Goal: Transaction & Acquisition: Purchase product/service

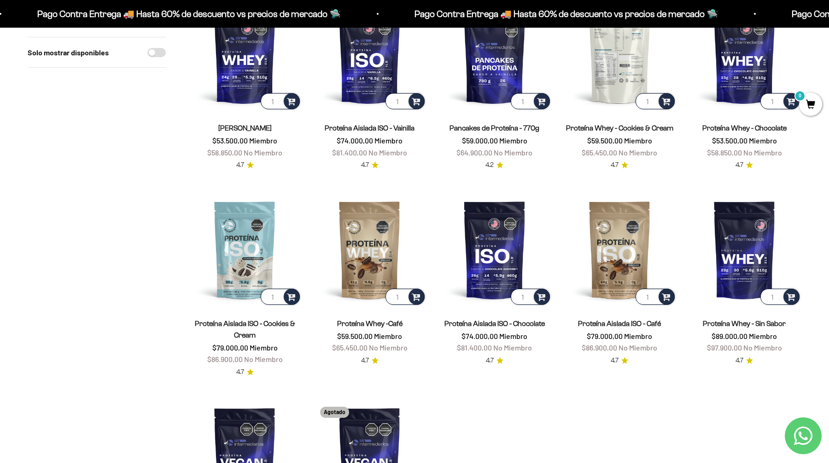
scroll to position [149, 0]
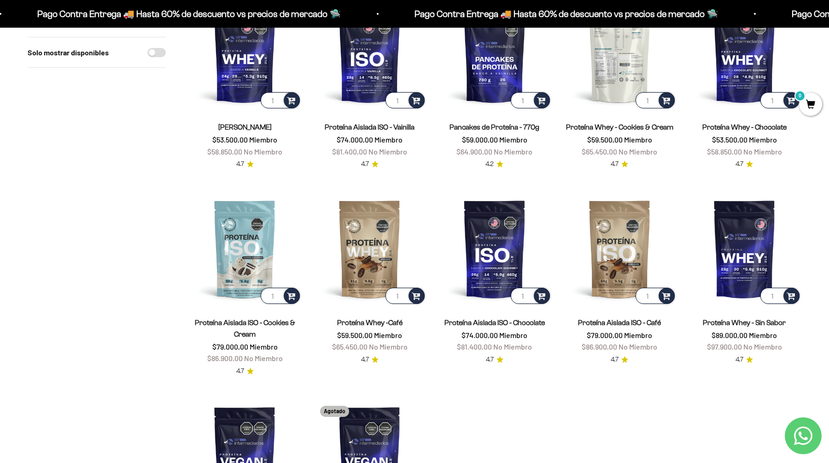
click at [633, 62] on img at bounding box center [620, 53] width 114 height 114
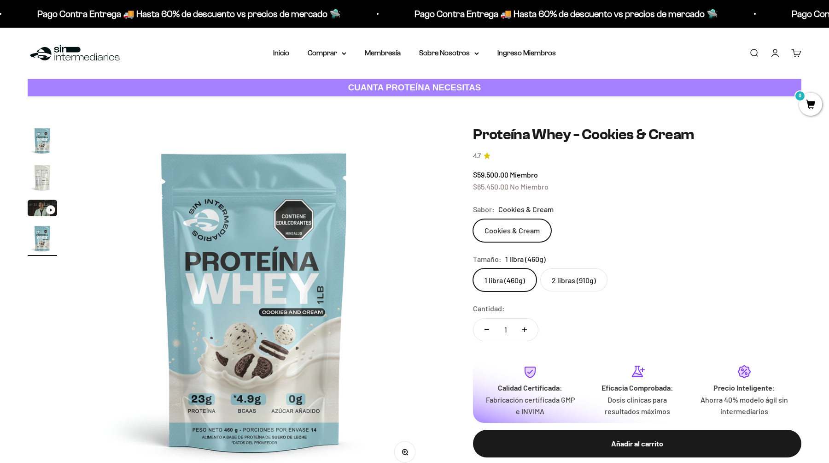
click at [36, 170] on img "Ir al artículo 2" at bounding box center [42, 177] width 29 height 29
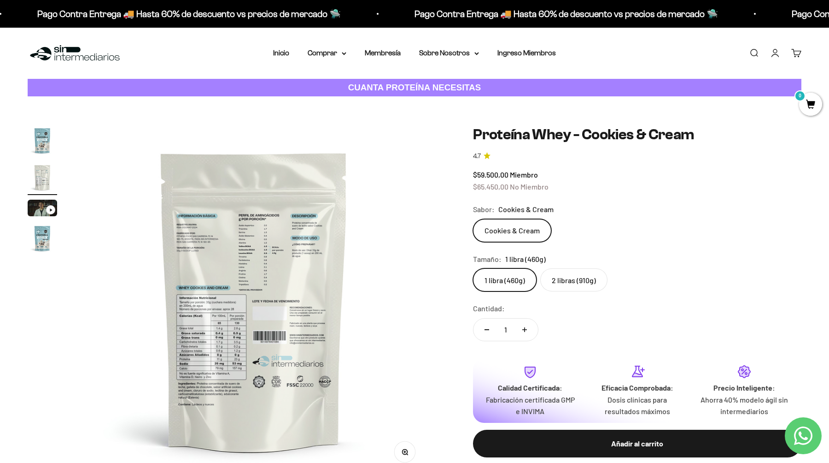
click at [232, 359] on img at bounding box center [254, 301] width 350 height 350
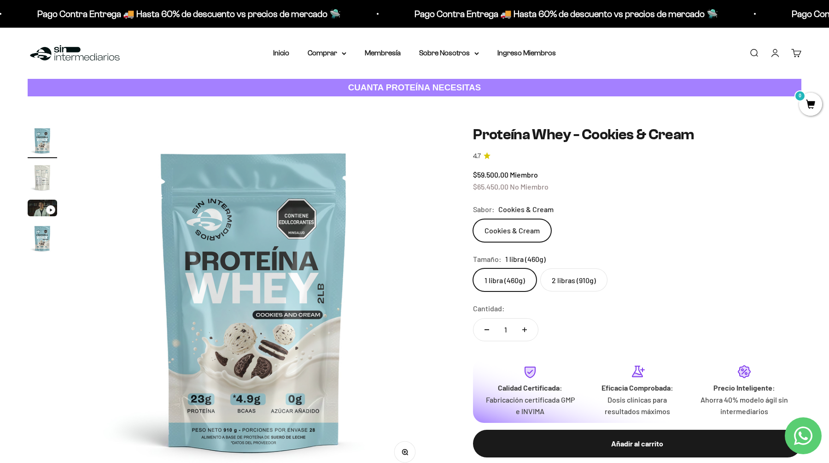
click at [39, 179] on img "Ir al artículo 2" at bounding box center [42, 177] width 29 height 29
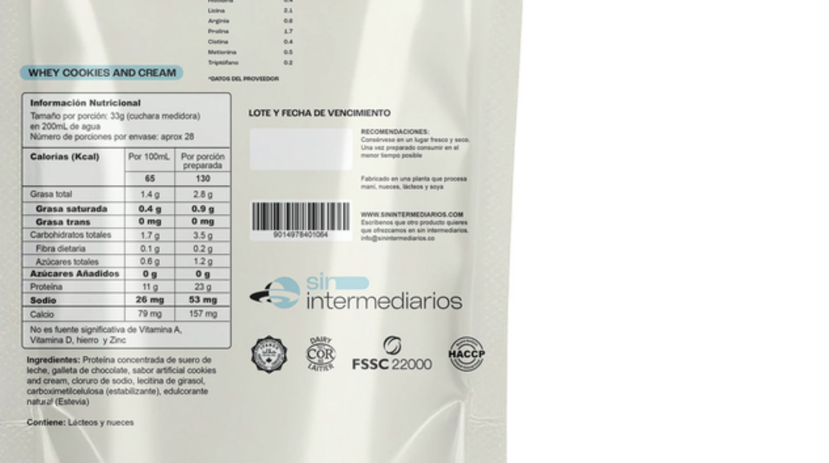
scroll to position [0, 361]
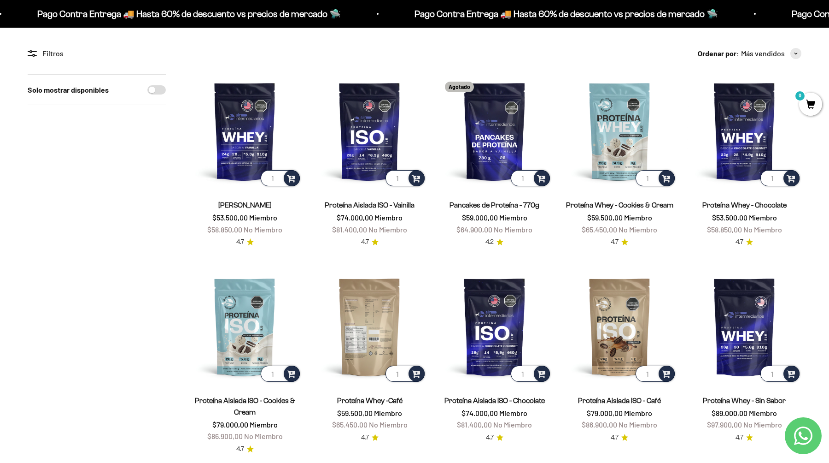
scroll to position [70, 0]
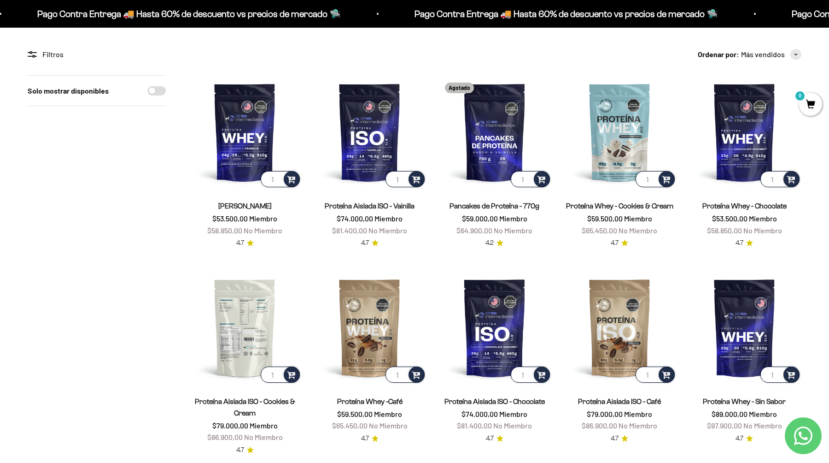
click at [255, 341] on img at bounding box center [245, 328] width 114 height 114
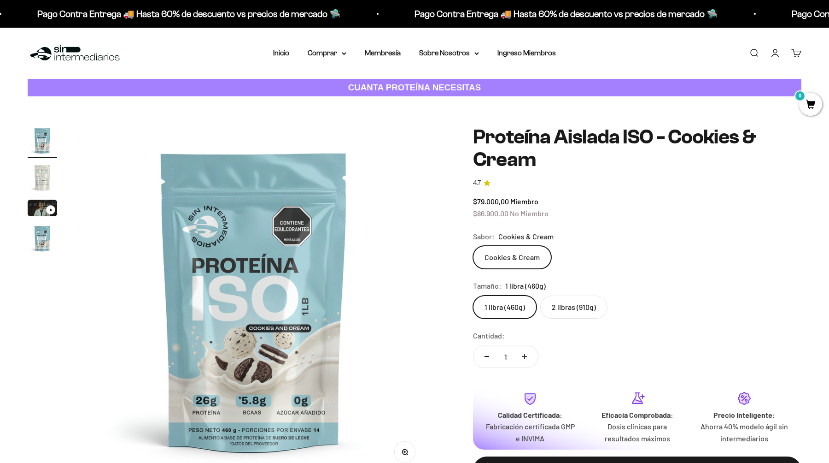
click at [46, 180] on img "Ir al artículo 2" at bounding box center [42, 177] width 29 height 29
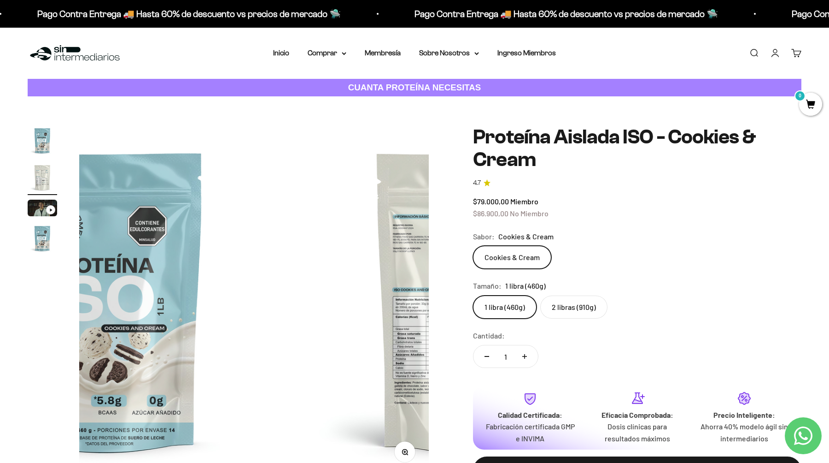
scroll to position [0, 230]
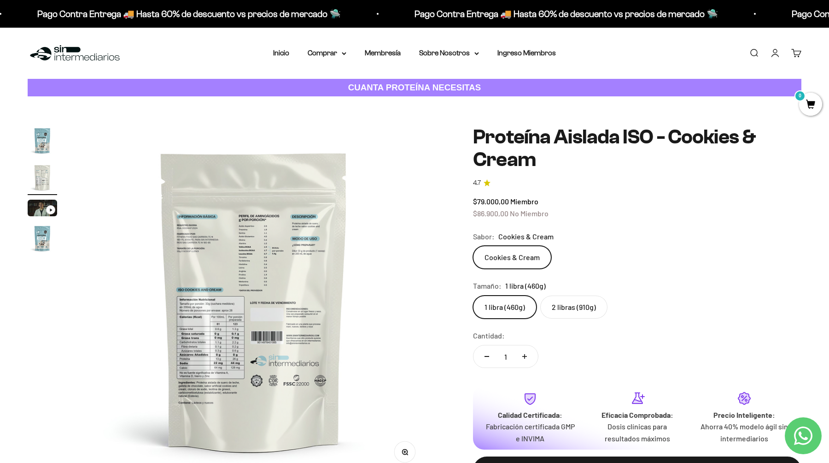
click at [223, 364] on img at bounding box center [254, 301] width 350 height 350
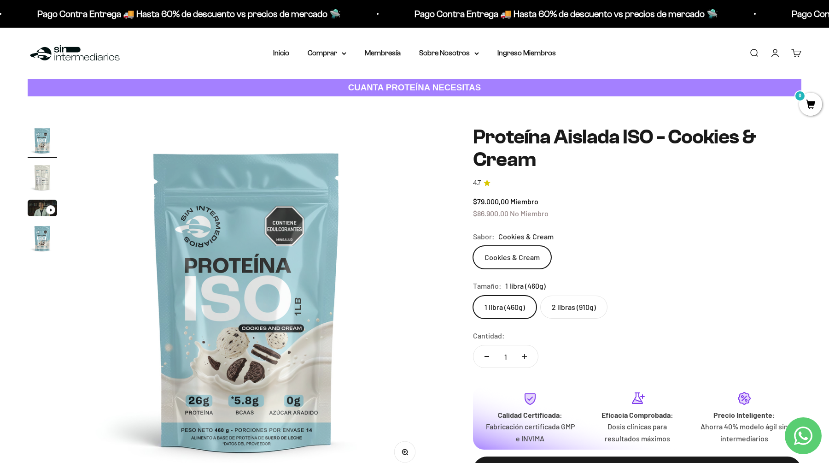
scroll to position [0, 0]
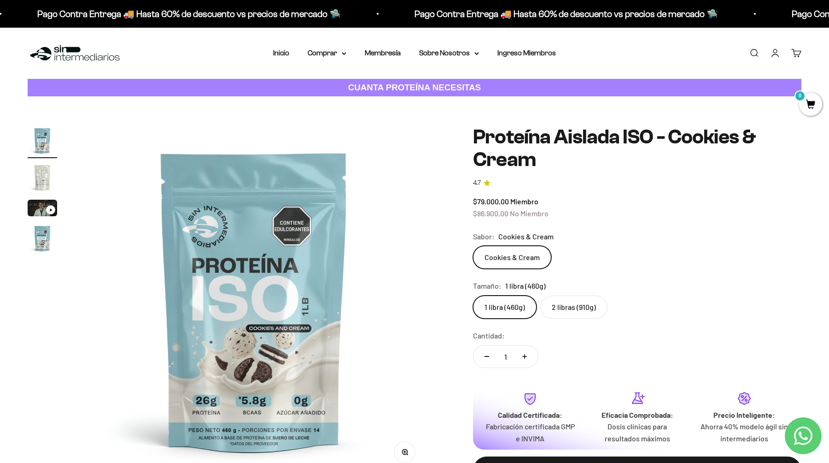
click at [38, 172] on img "Ir al artículo 2" at bounding box center [42, 177] width 29 height 29
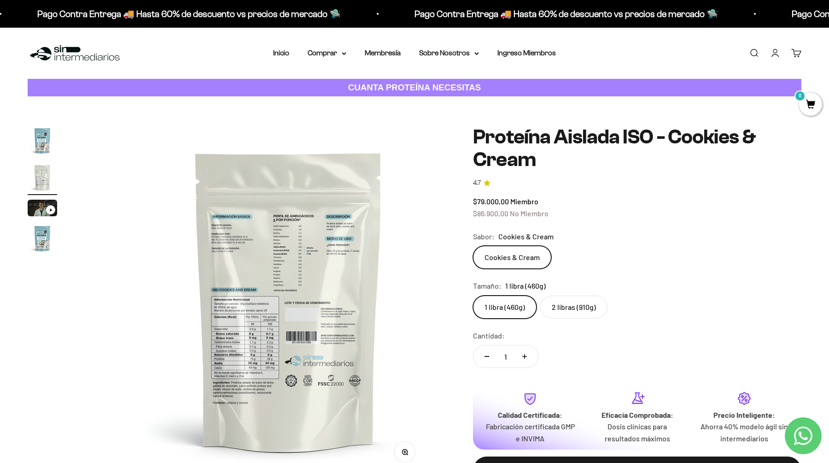
scroll to position [0, 361]
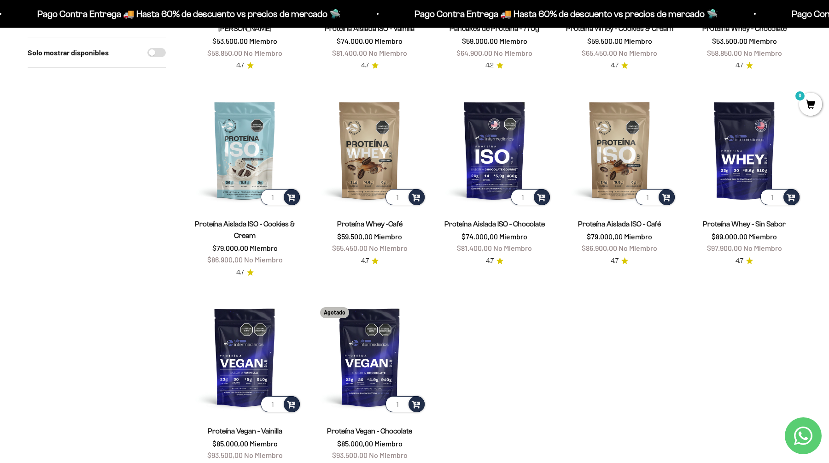
scroll to position [252, 0]
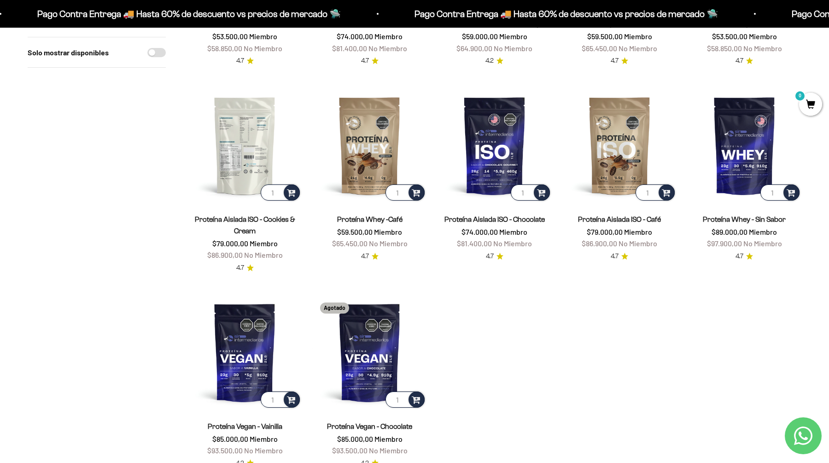
click at [242, 152] on img at bounding box center [245, 145] width 114 height 114
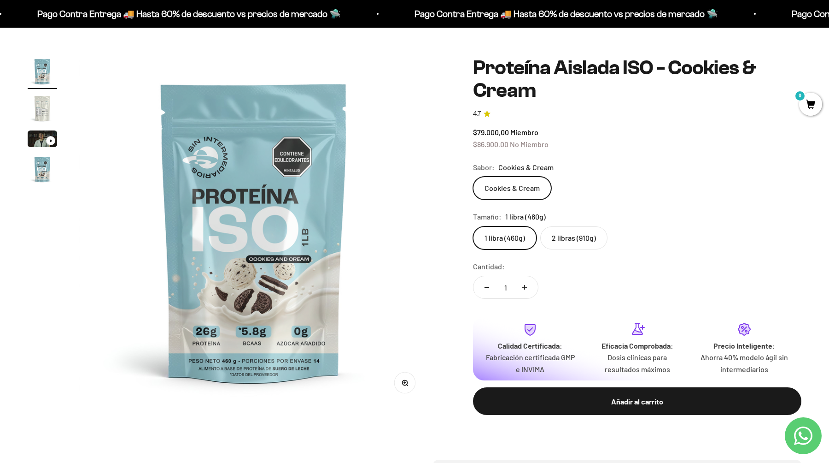
scroll to position [78, 0]
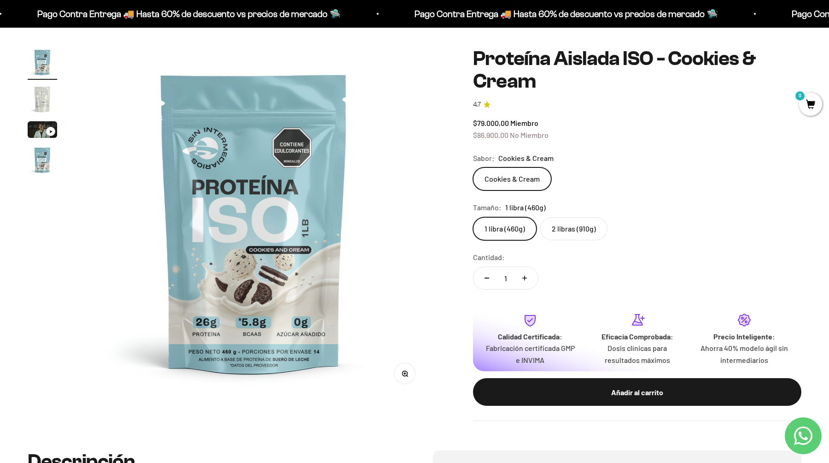
click at [36, 124] on img "Ir al artículo 3" at bounding box center [42, 129] width 29 height 17
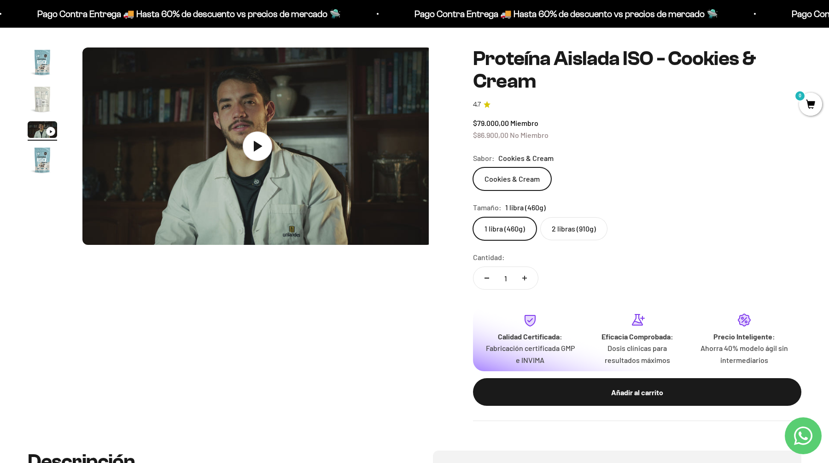
scroll to position [0, 722]
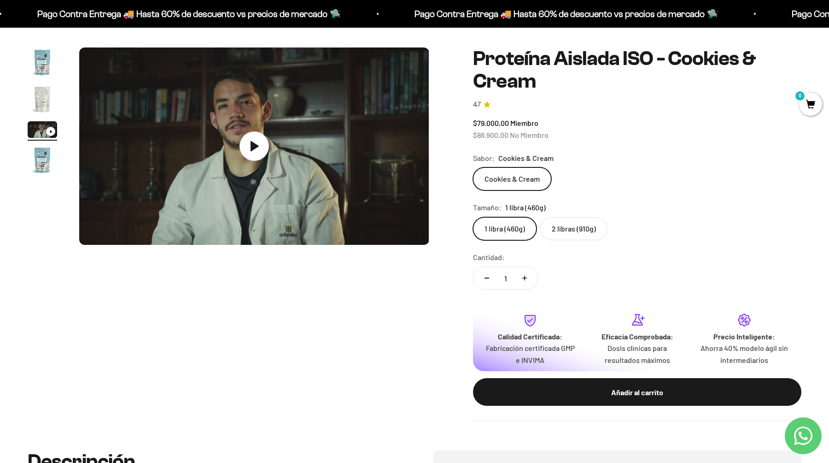
click at [37, 158] on img "Ir al artículo 4" at bounding box center [42, 159] width 29 height 29
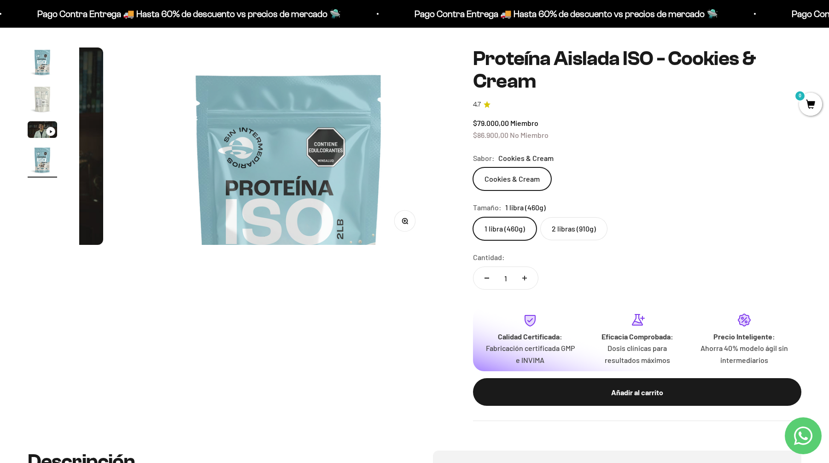
scroll to position [0, 1082]
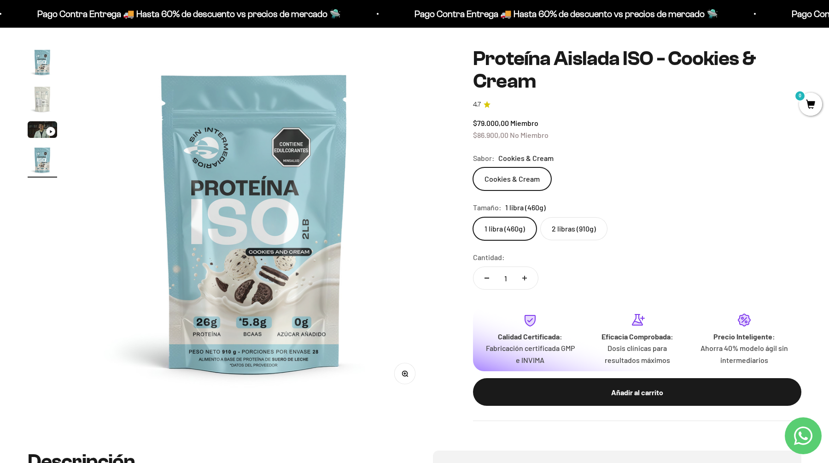
click at [558, 232] on label "2 libras (910g)" at bounding box center [574, 228] width 67 height 23
click at [473, 217] on input "2 libras (910g)" at bounding box center [473, 217] width 0 height 0
click at [571, 230] on label "2 libras (910g)" at bounding box center [574, 228] width 67 height 23
click at [473, 217] on input "2 libras (910g)" at bounding box center [473, 217] width 0 height 0
click at [571, 230] on label "2 libras (910g)" at bounding box center [574, 228] width 67 height 23
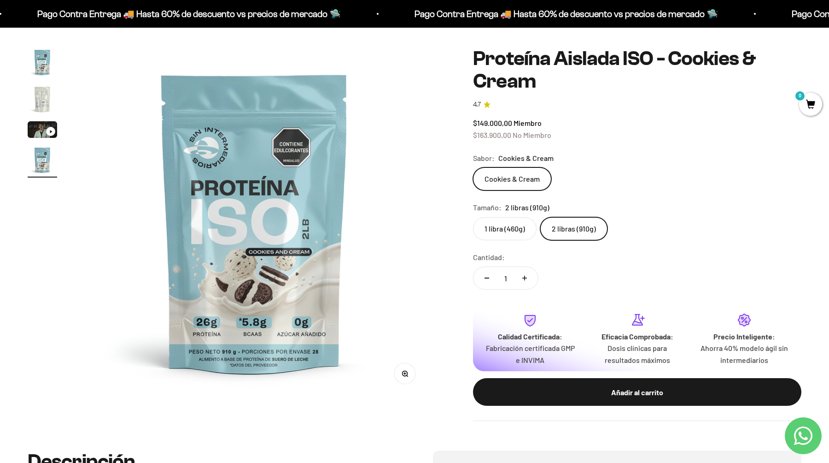
click at [473, 217] on input "2 libras (910g)" at bounding box center [473, 217] width 0 height 0
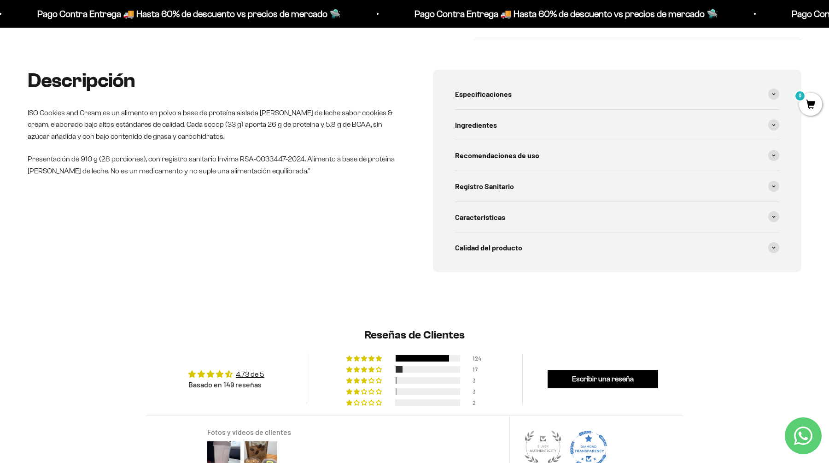
scroll to position [460, 0]
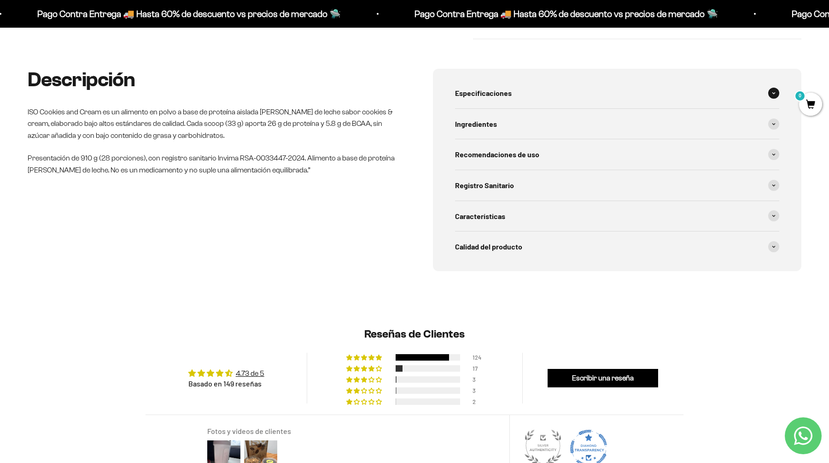
click at [566, 87] on div "Especificaciones" at bounding box center [617, 93] width 324 height 30
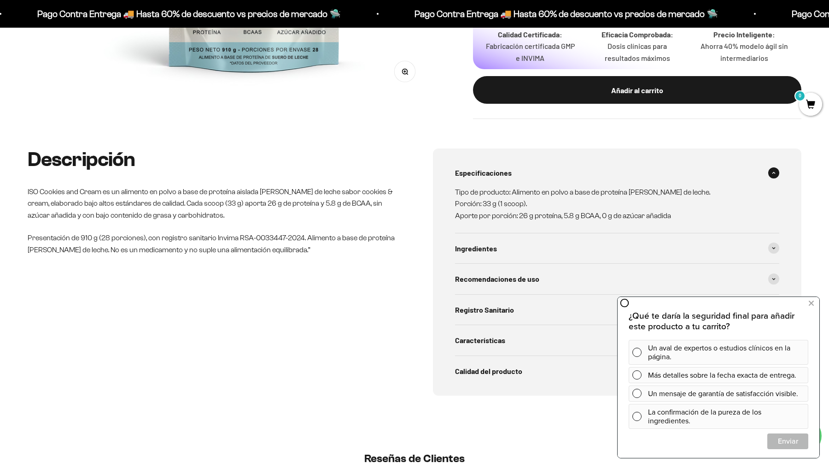
scroll to position [267, 0]
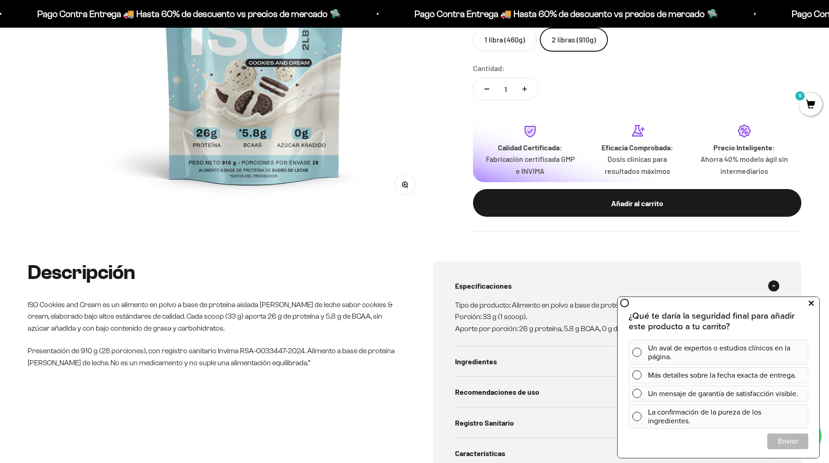
click at [812, 301] on icon at bounding box center [811, 303] width 5 height 12
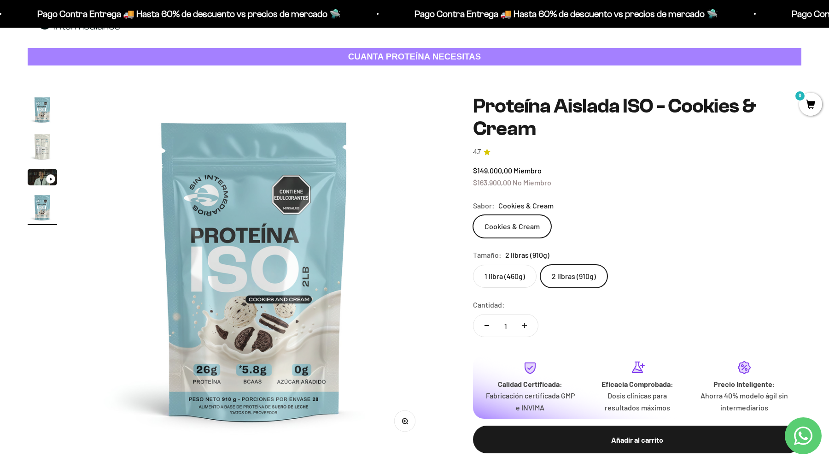
scroll to position [38, 0]
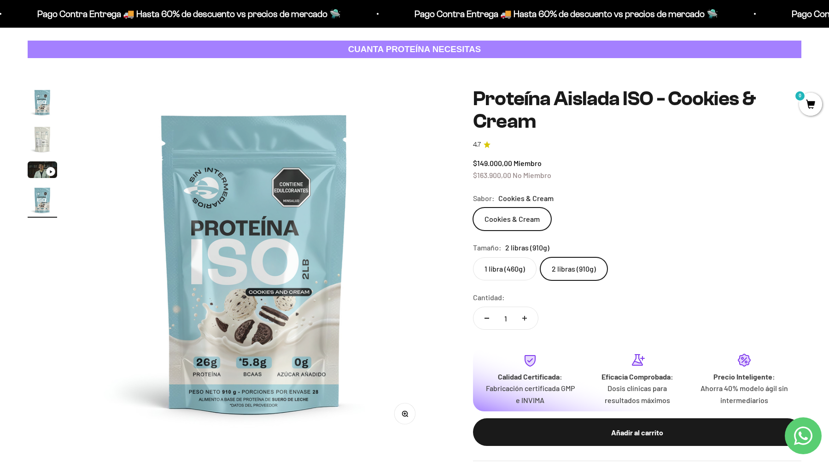
click at [590, 261] on label "2 libras (910g)" at bounding box center [574, 268] width 67 height 23
click at [473, 257] on input "2 libras (910g)" at bounding box center [473, 257] width 0 height 0
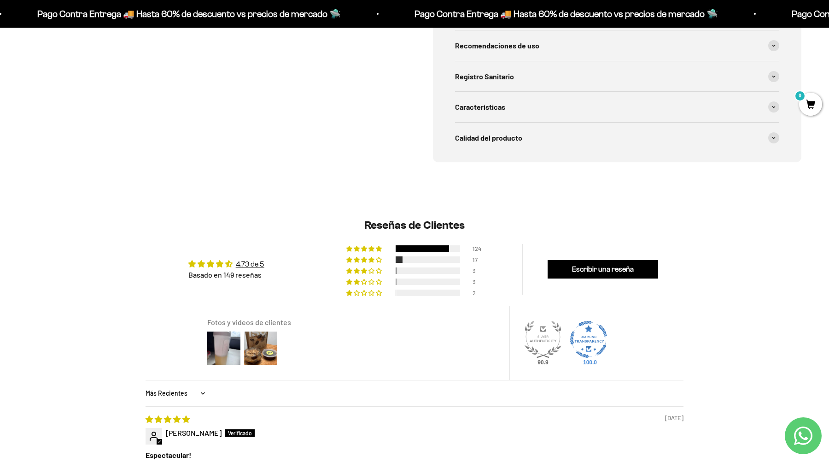
scroll to position [805, 0]
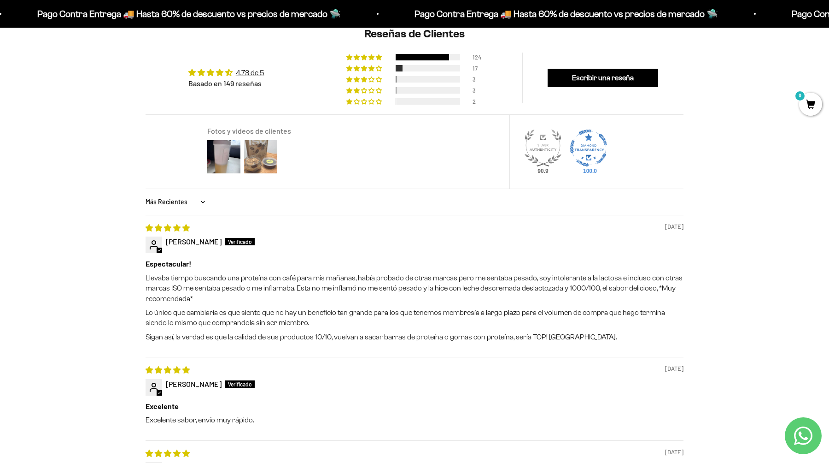
click at [262, 157] on img at bounding box center [260, 156] width 37 height 37
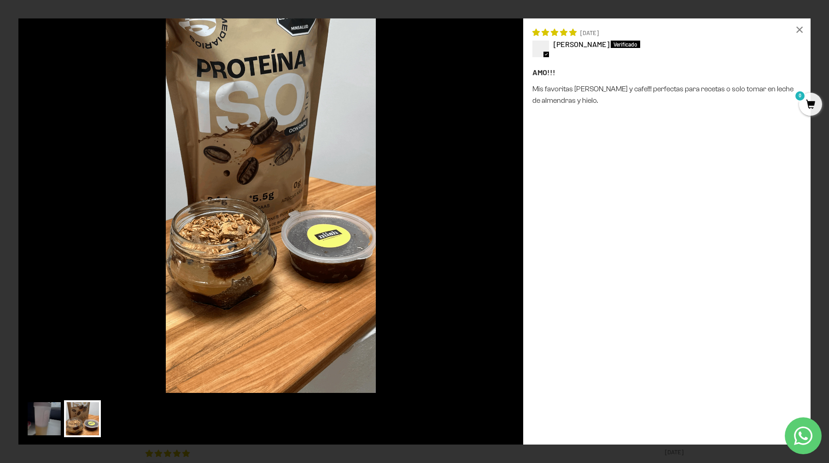
click at [40, 100] on img at bounding box center [270, 205] width 505 height 374
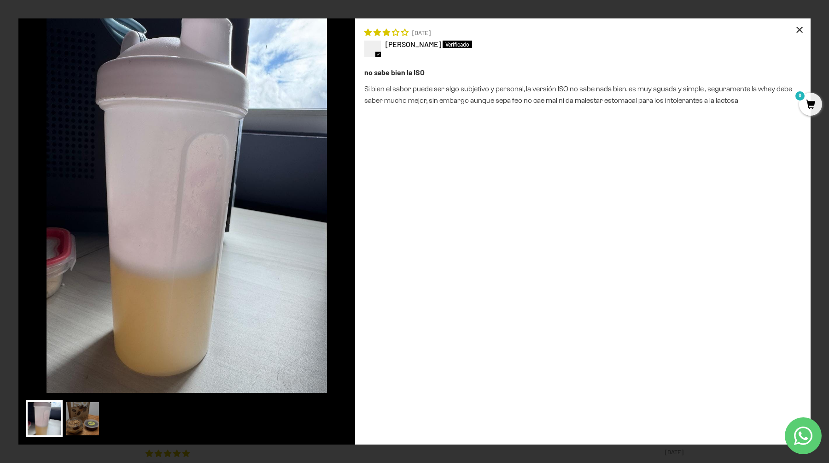
click at [799, 28] on div "×" at bounding box center [800, 29] width 22 height 22
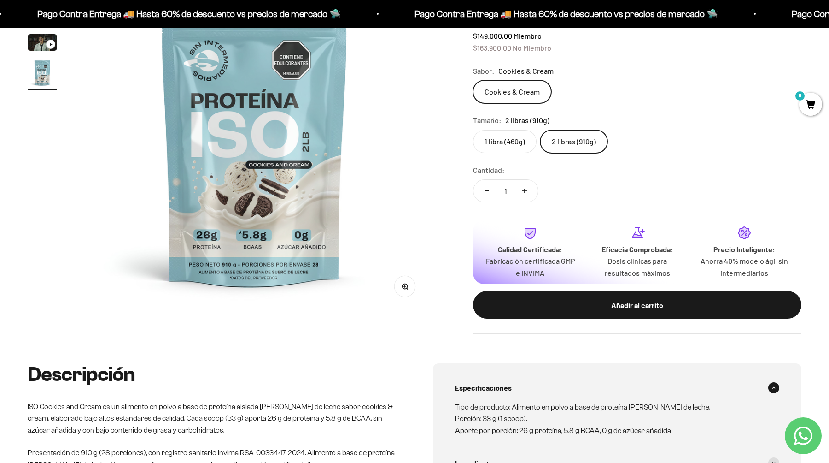
scroll to position [0, 0]
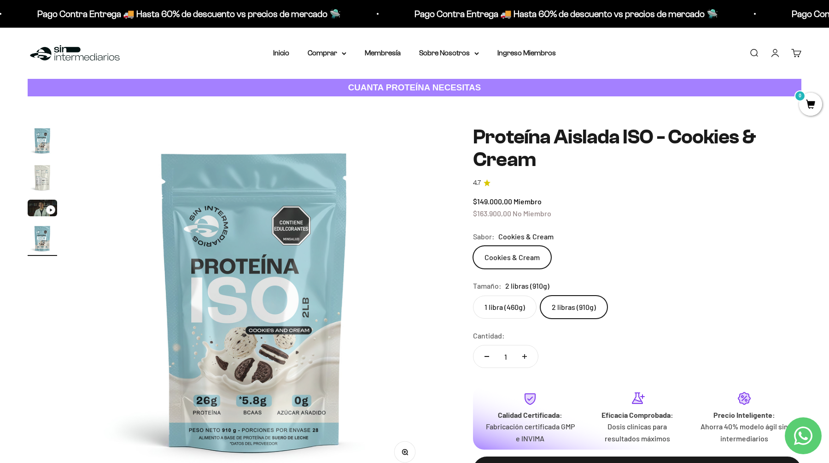
click at [48, 58] on img at bounding box center [75, 53] width 94 height 20
